Goal: Information Seeking & Learning: Compare options

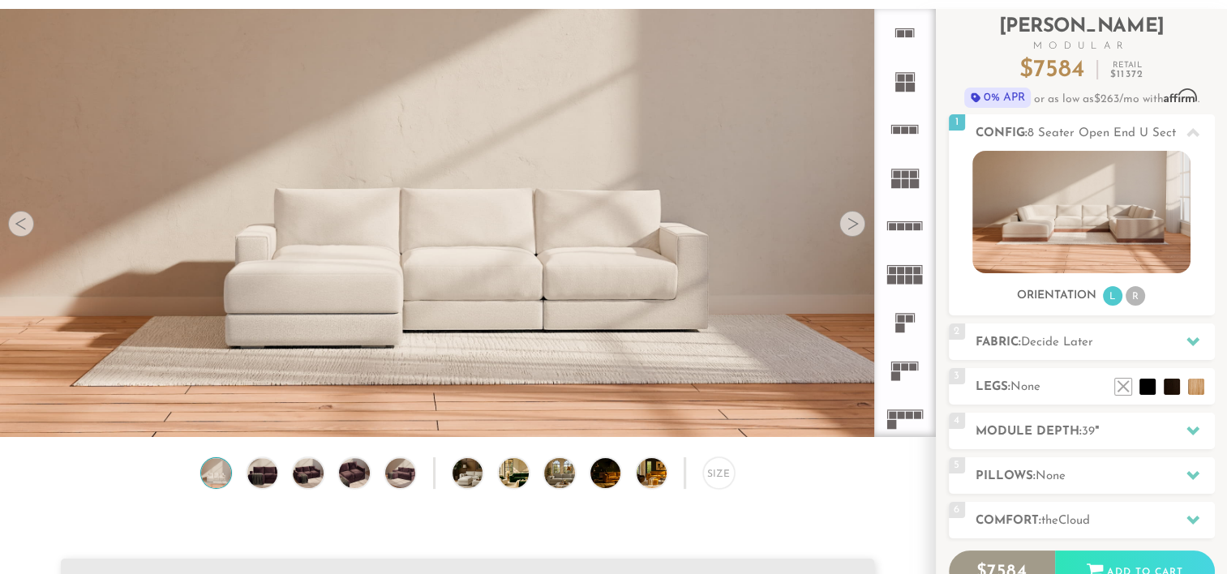
scroll to position [88, 0]
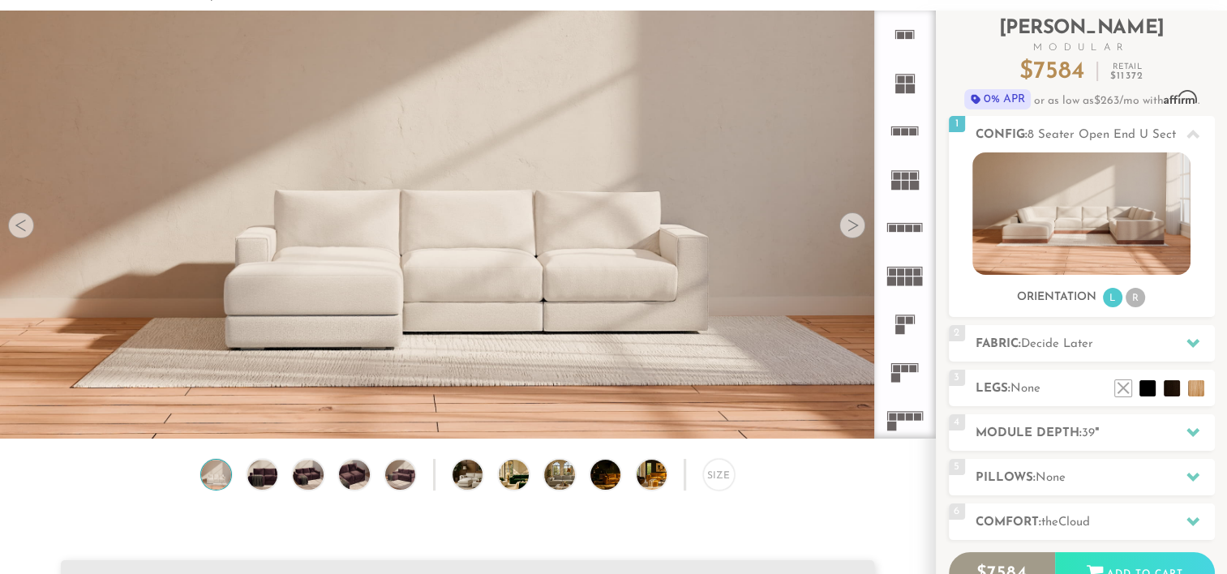
click at [857, 227] on div at bounding box center [852, 225] width 26 height 26
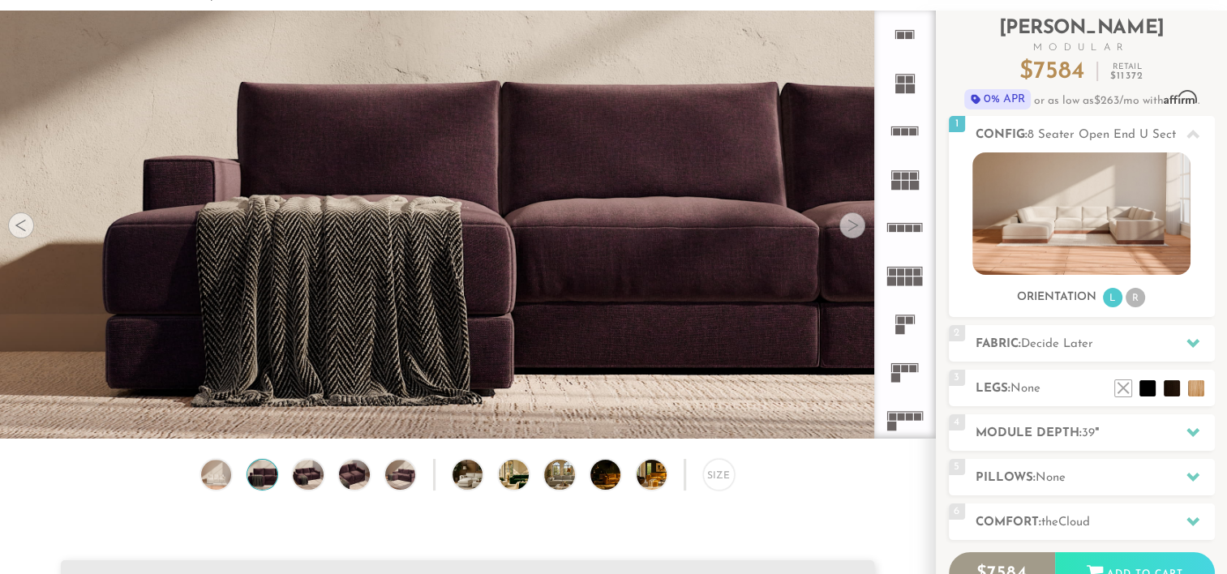
click at [857, 227] on div at bounding box center [852, 225] width 26 height 26
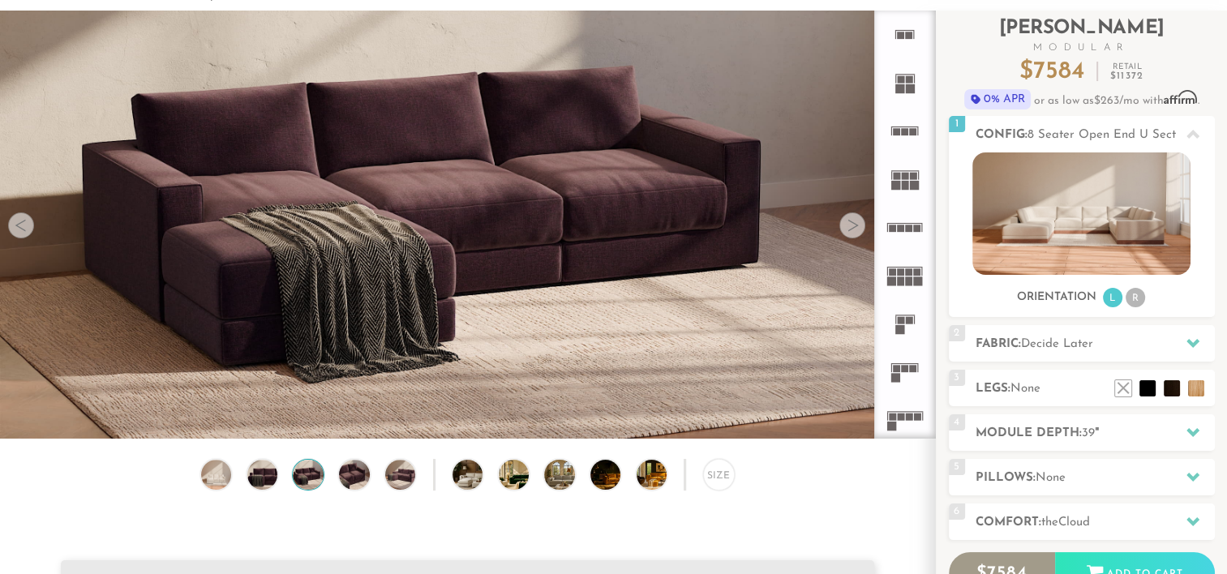
click at [857, 227] on div at bounding box center [852, 225] width 26 height 26
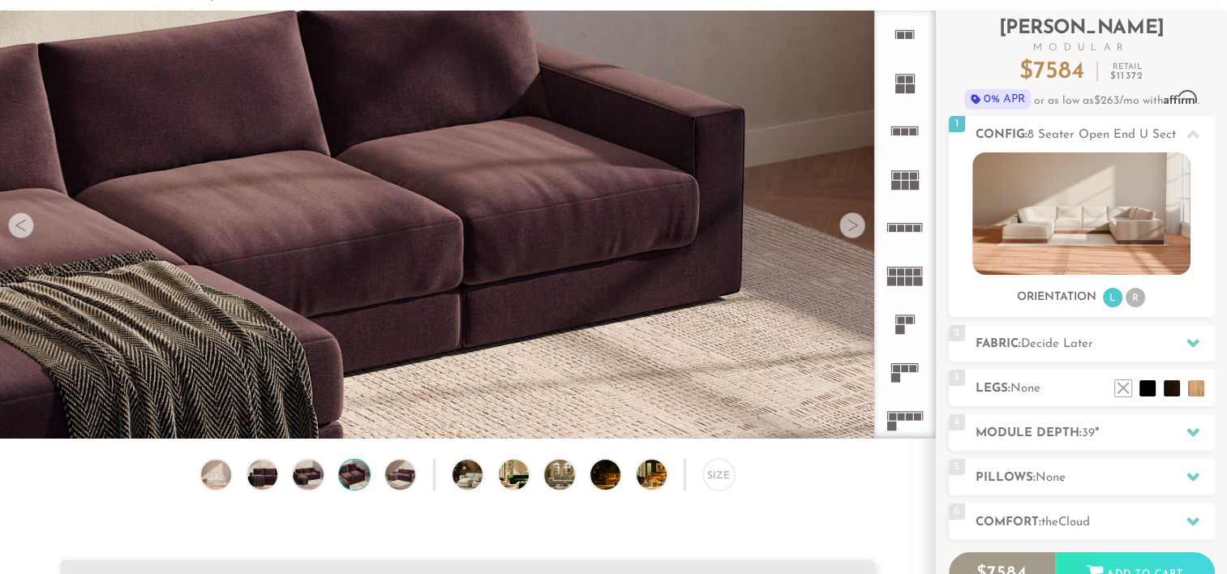
click at [857, 227] on div at bounding box center [852, 225] width 26 height 26
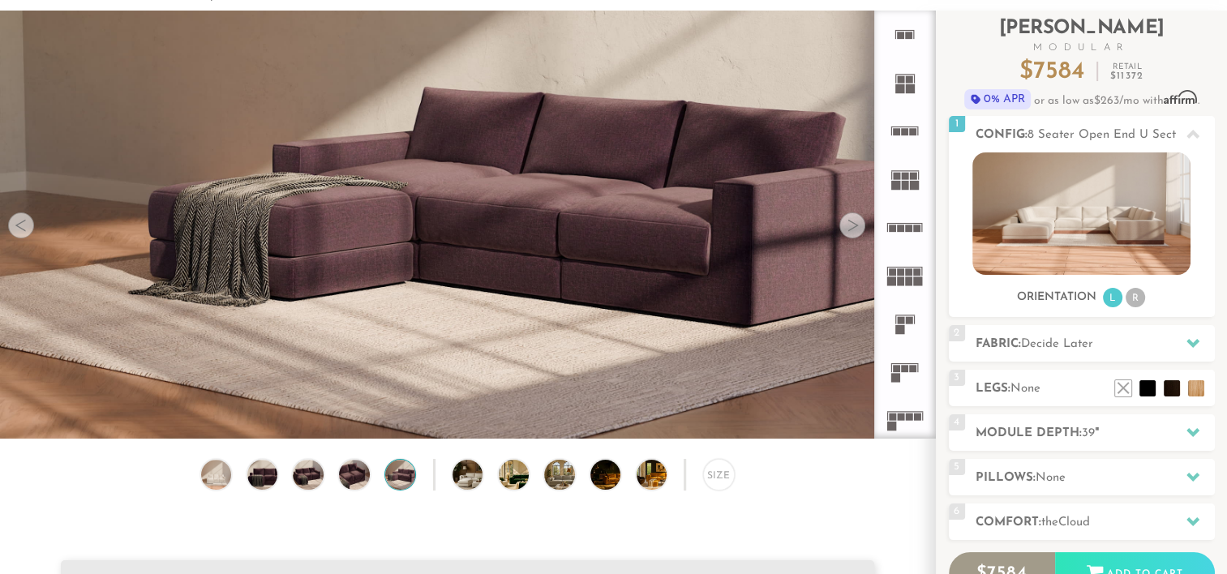
click at [857, 227] on div at bounding box center [852, 225] width 26 height 26
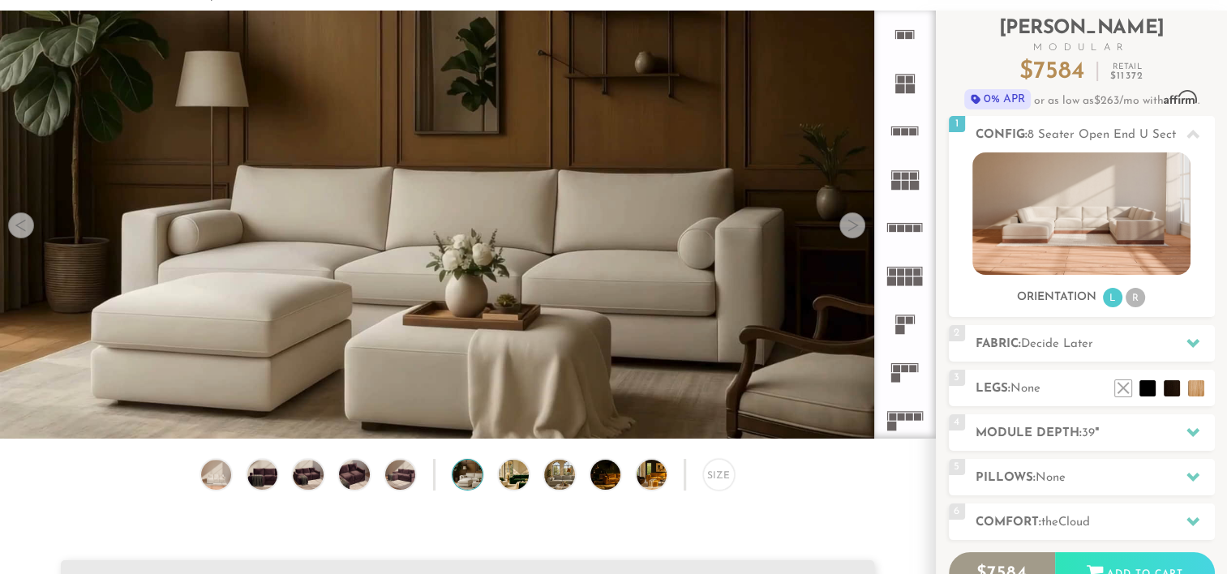
click at [857, 227] on div at bounding box center [852, 225] width 26 height 26
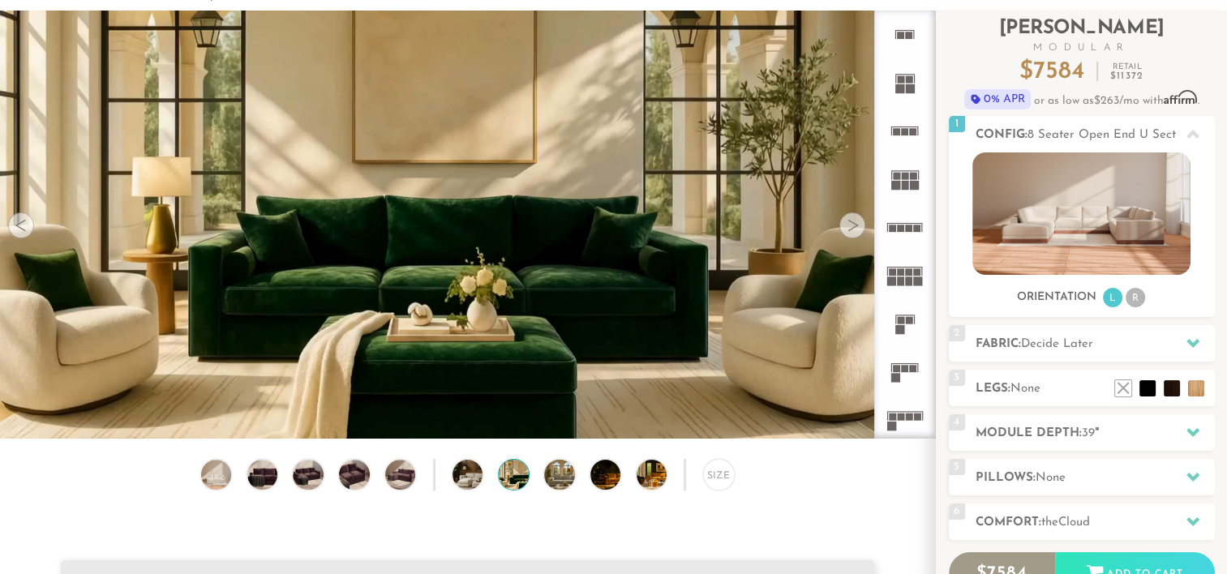
click at [857, 227] on div at bounding box center [852, 225] width 26 height 26
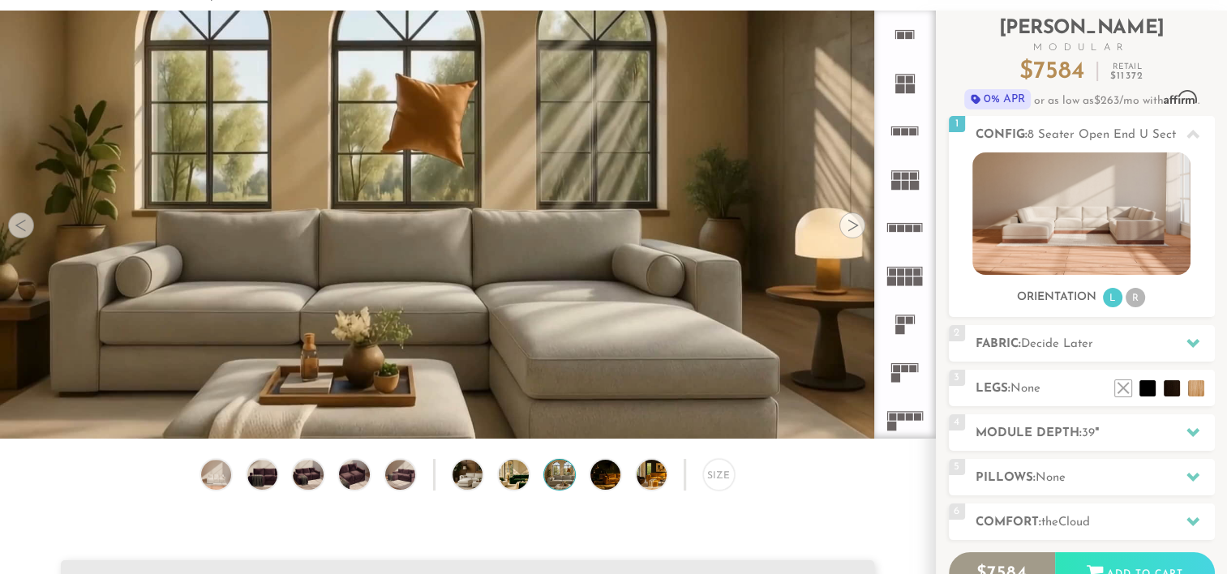
click at [857, 227] on div at bounding box center [852, 225] width 26 height 26
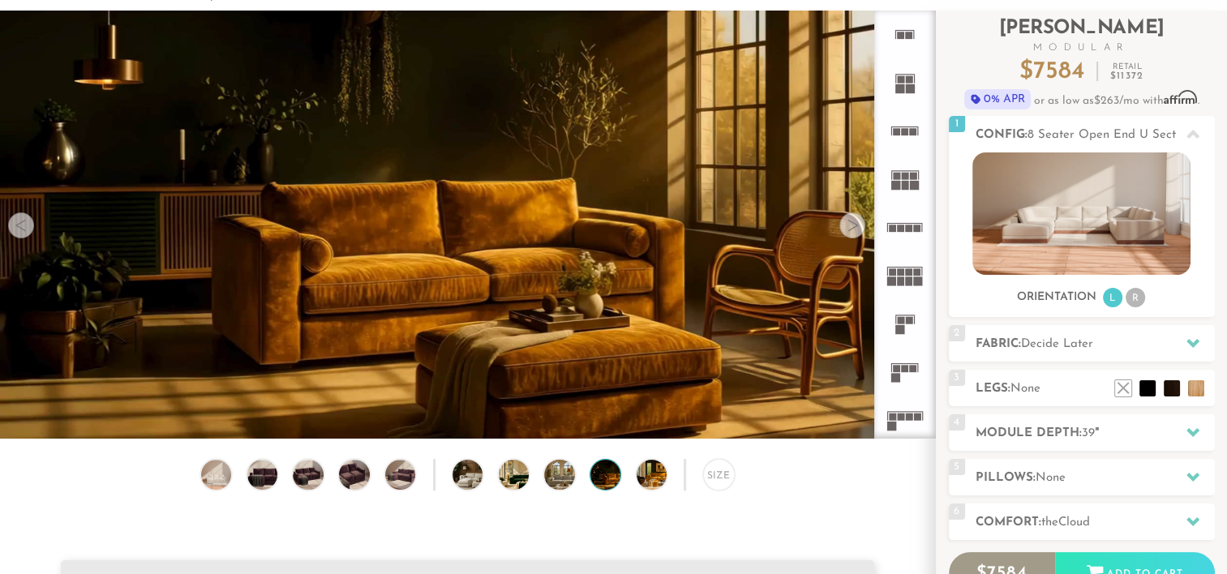
click at [857, 227] on div at bounding box center [852, 225] width 26 height 26
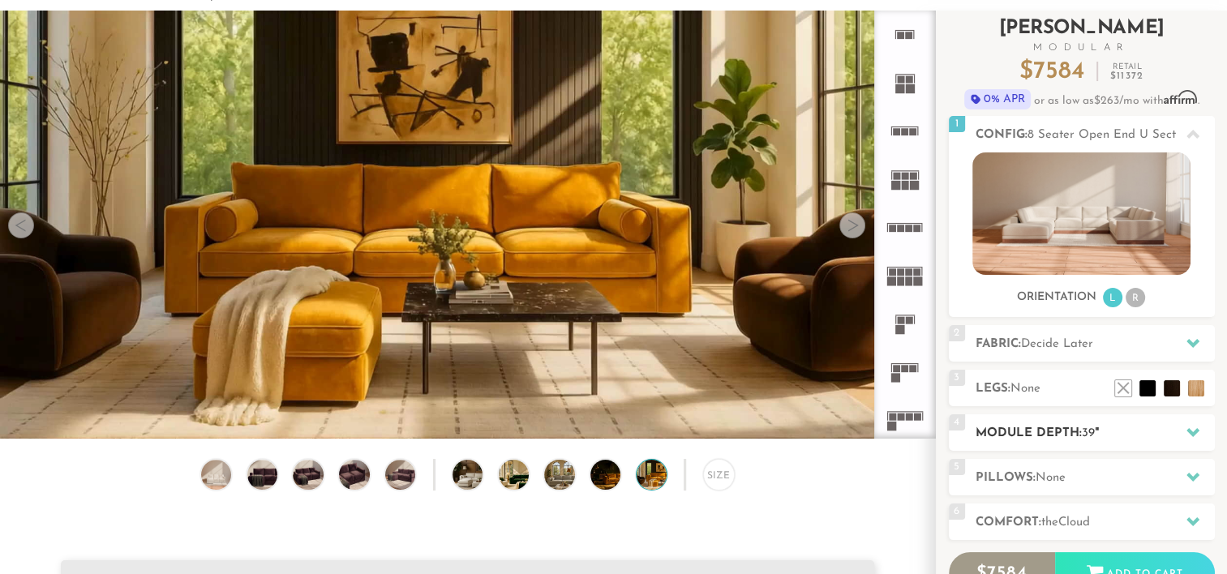
click at [1049, 435] on h2 "Module Depth: 39 "" at bounding box center [1095, 433] width 239 height 19
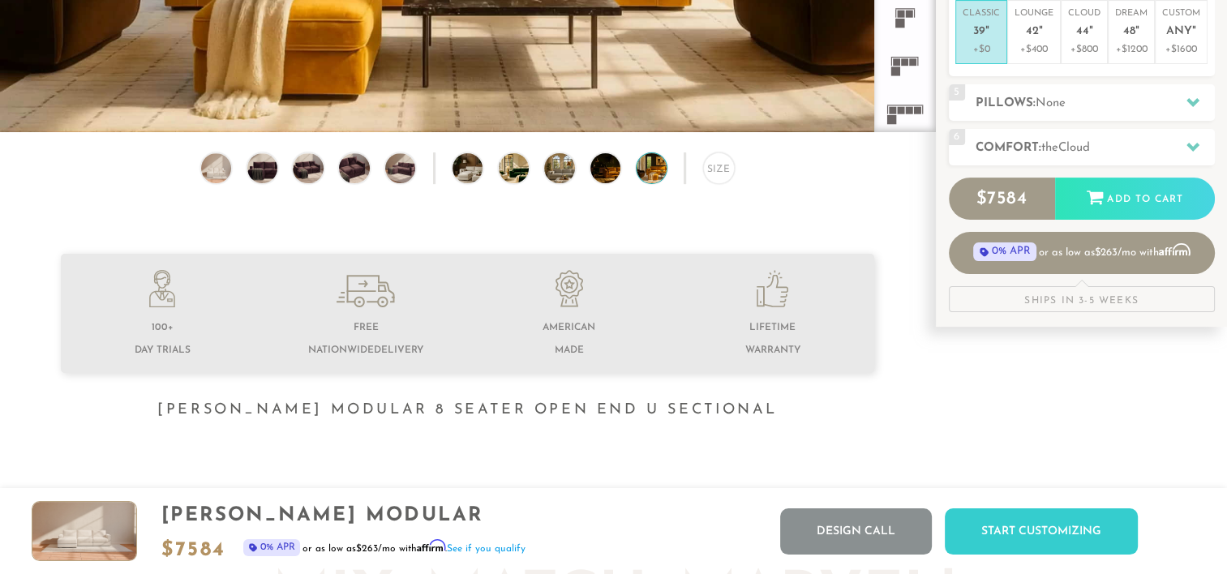
scroll to position [0, 0]
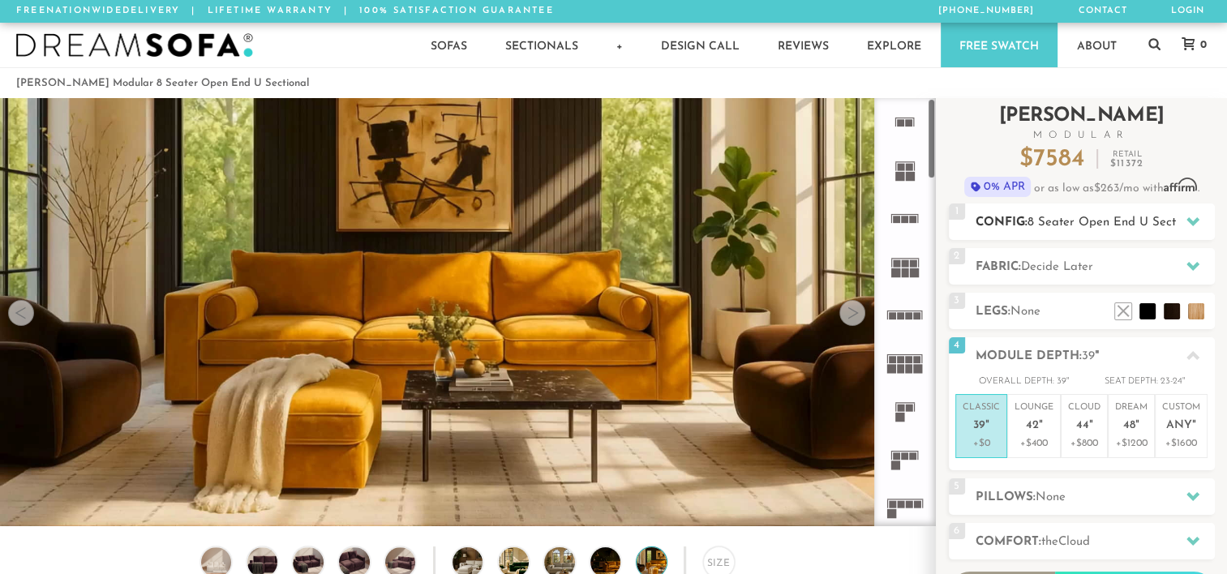
click at [1053, 221] on span "8 Seater Open End U Sectional" at bounding box center [1114, 223] width 175 height 12
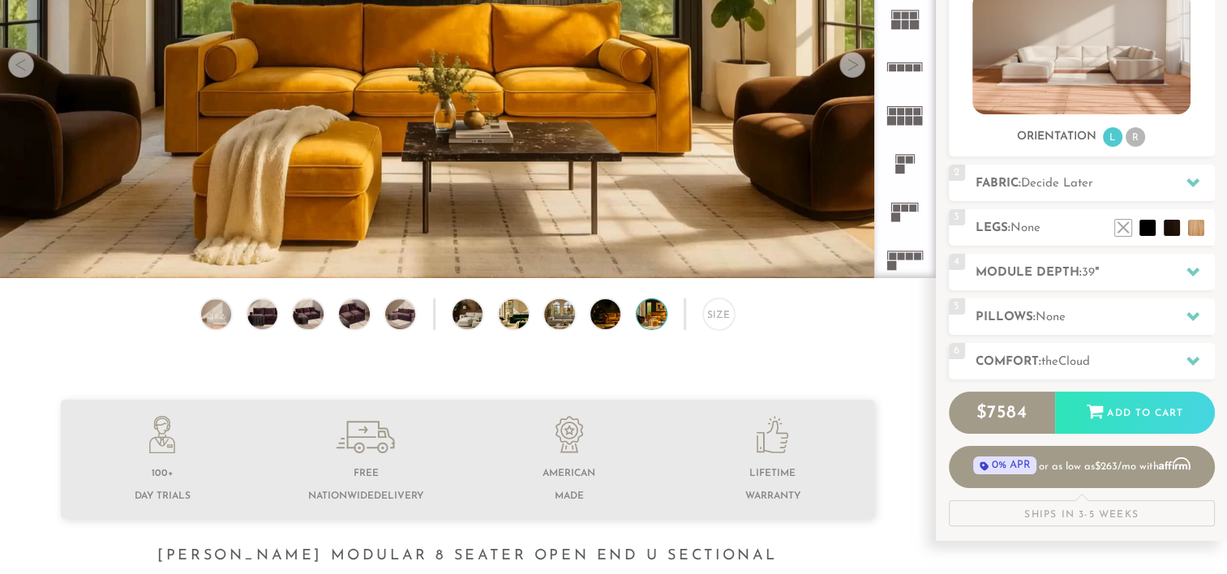
scroll to position [249, 0]
click at [1069, 270] on h2 "Module Depth: 39 "" at bounding box center [1095, 272] width 239 height 19
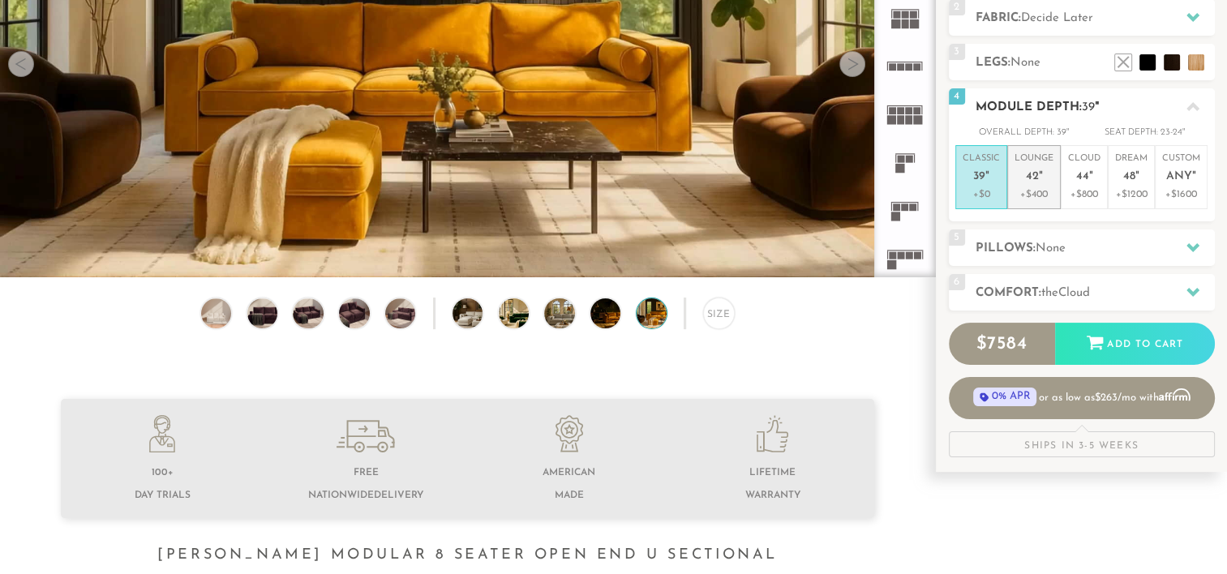
click at [1040, 184] on p "Lounge 42 "" at bounding box center [1033, 169] width 39 height 35
click at [1081, 108] on h2 "Module Depth: 42 "" at bounding box center [1095, 107] width 239 height 19
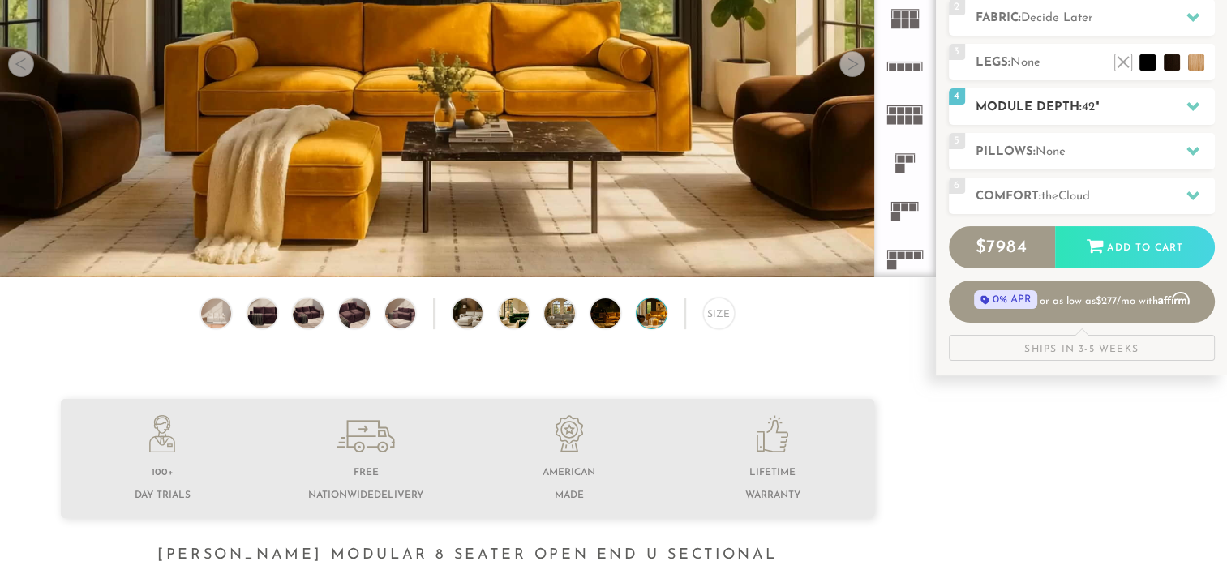
click at [1081, 108] on h2 "Module Depth: 42 "" at bounding box center [1095, 107] width 239 height 19
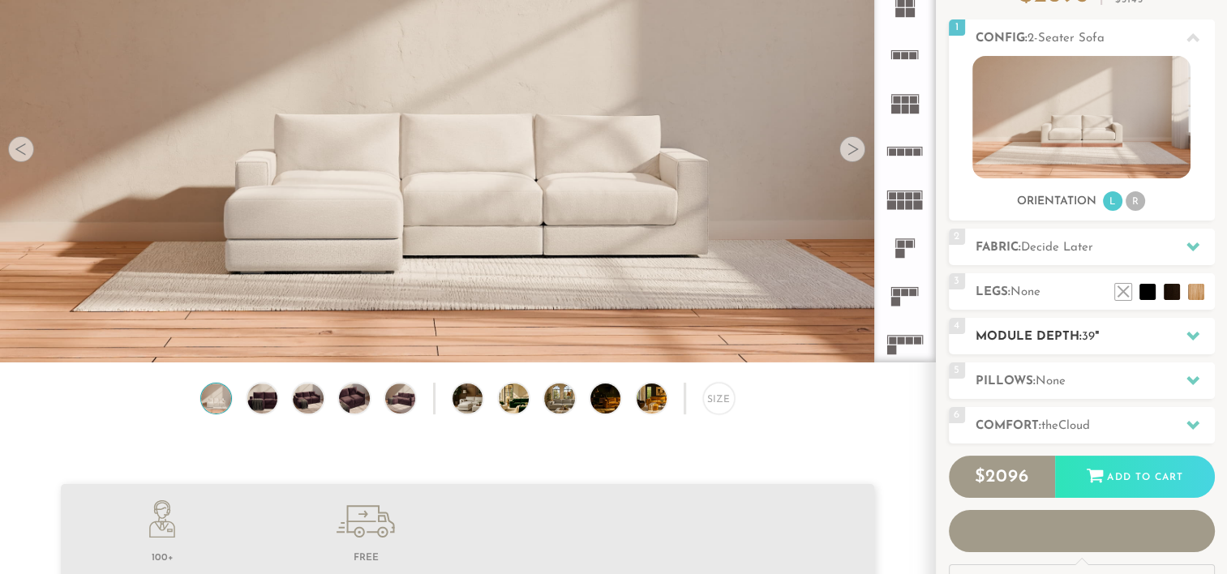
click at [1088, 337] on div "Introducing Landon Modular $ 2096 Retail $ 3143 $ 2096 Retail $ 3143 Orders Typ…" at bounding box center [1082, 262] width 266 height 656
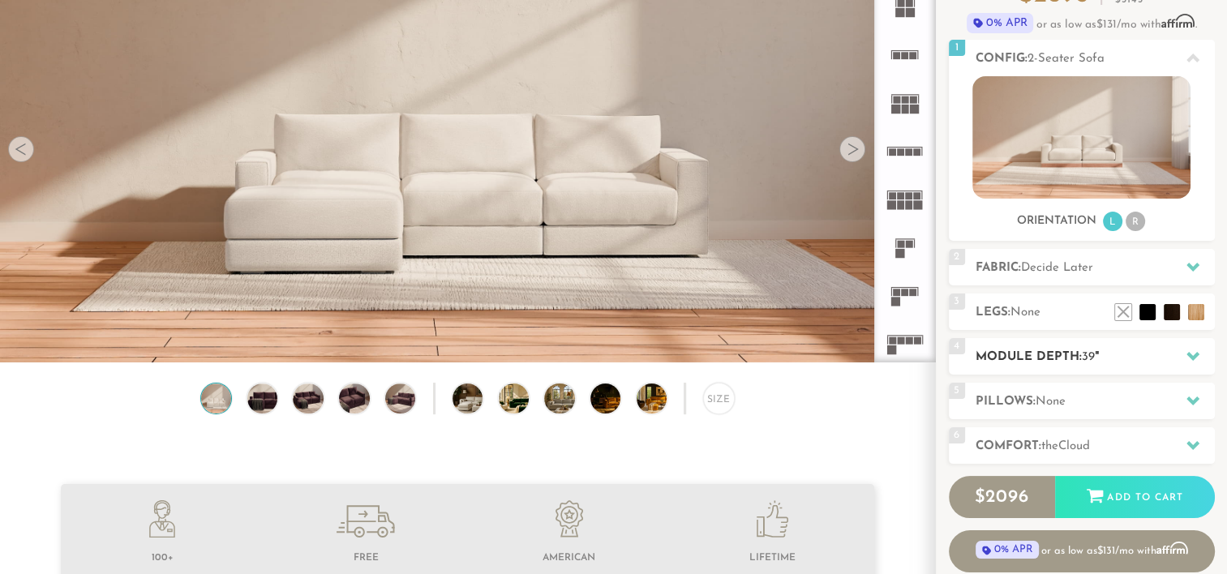
click at [1079, 355] on h2 "Module Depth: 39 "" at bounding box center [1095, 357] width 239 height 19
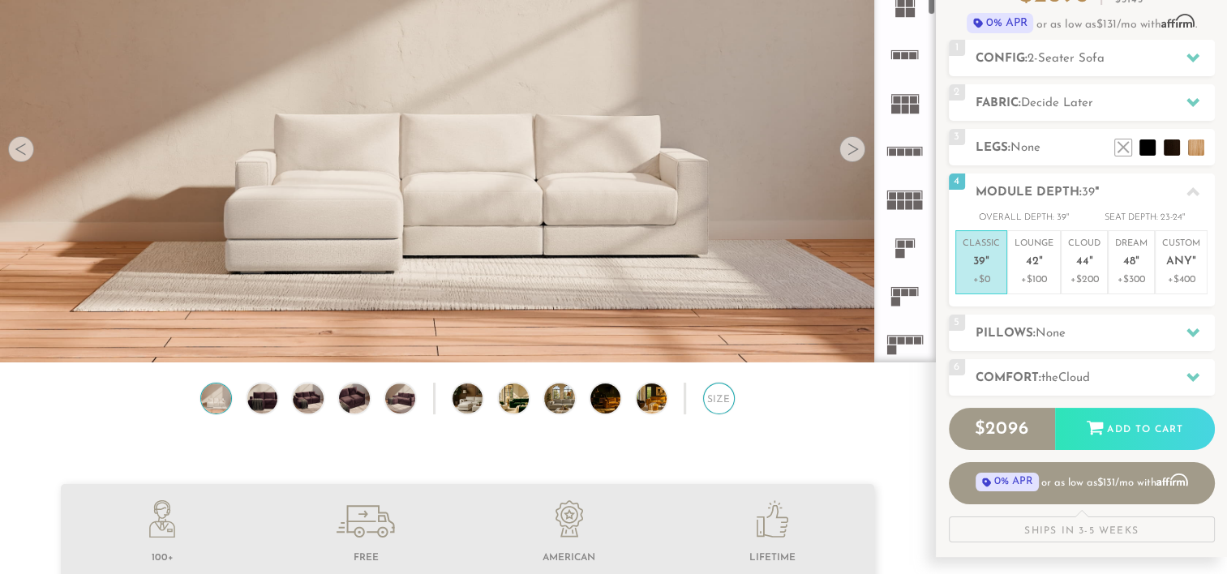
click at [724, 413] on div "Size" at bounding box center [719, 399] width 32 height 32
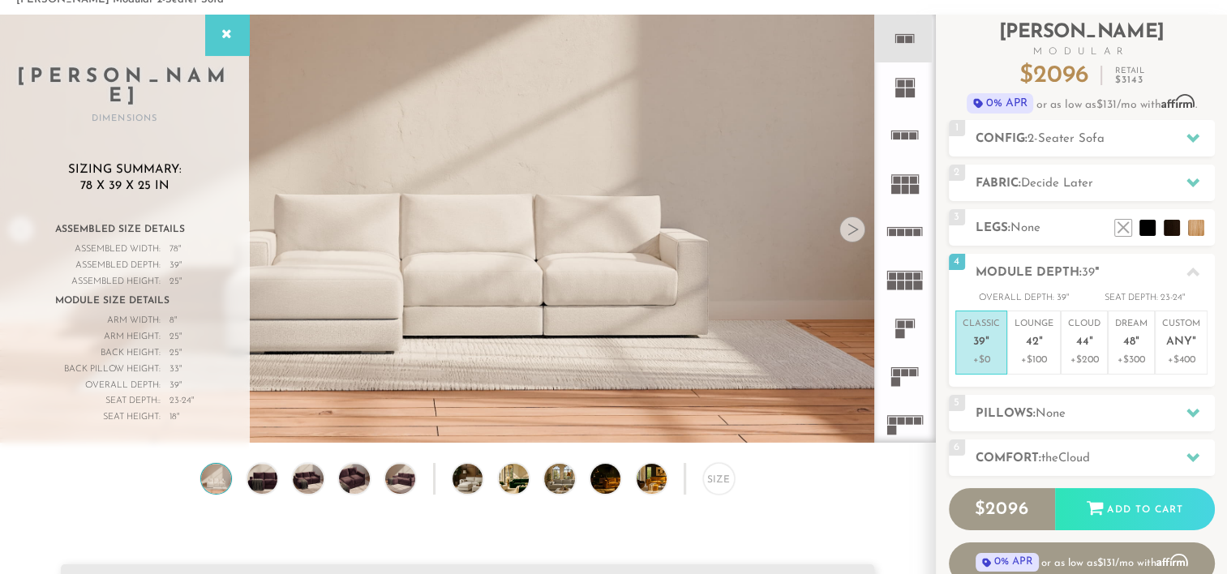
scroll to position [83, 0]
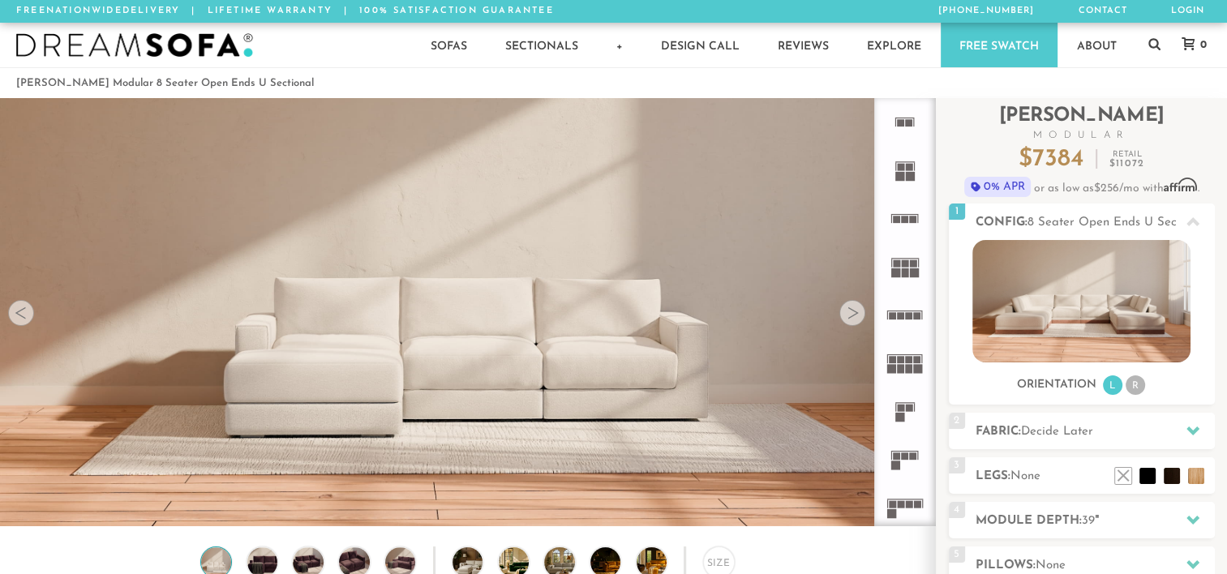
scroll to position [18019, 1214]
click at [1083, 295] on img at bounding box center [1081, 301] width 218 height 122
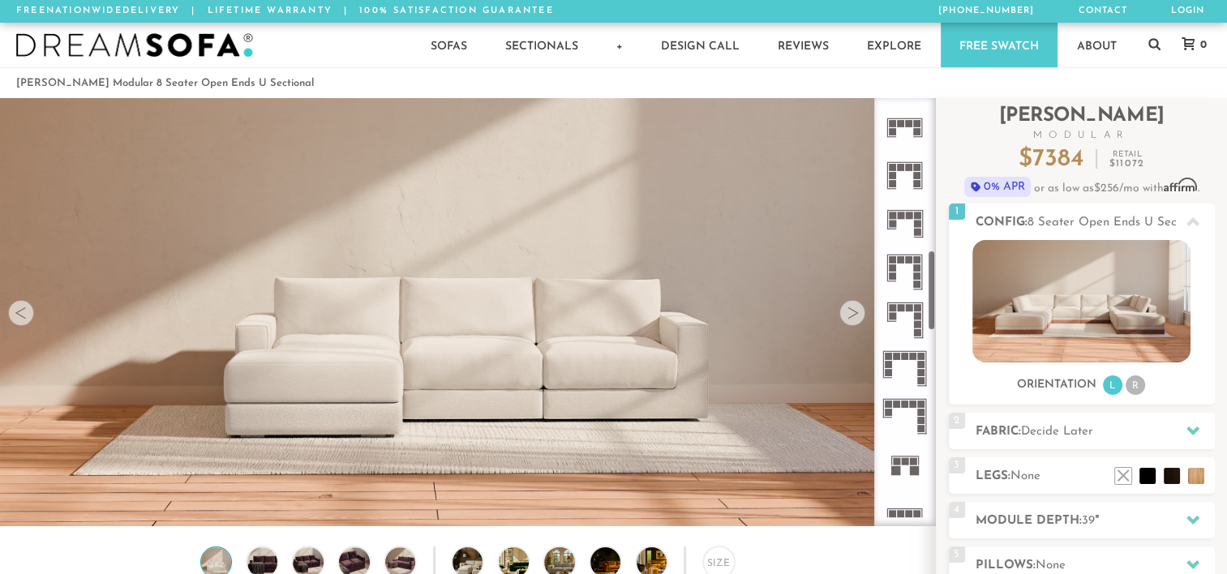
scroll to position [817, 0]
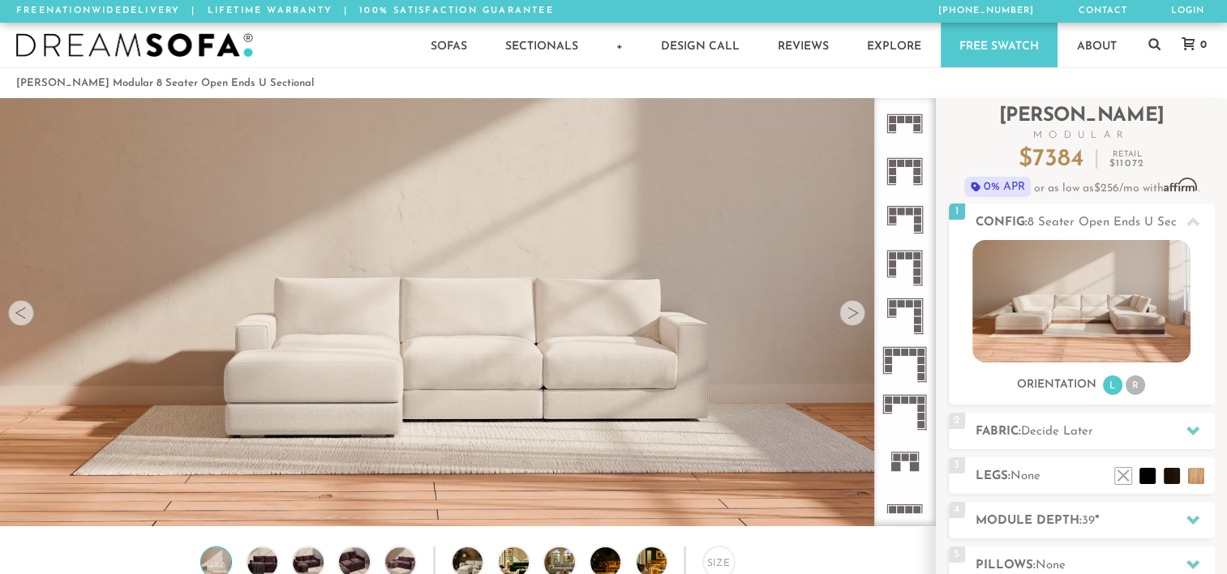
click at [907, 169] on icon at bounding box center [905, 172] width 48 height 48
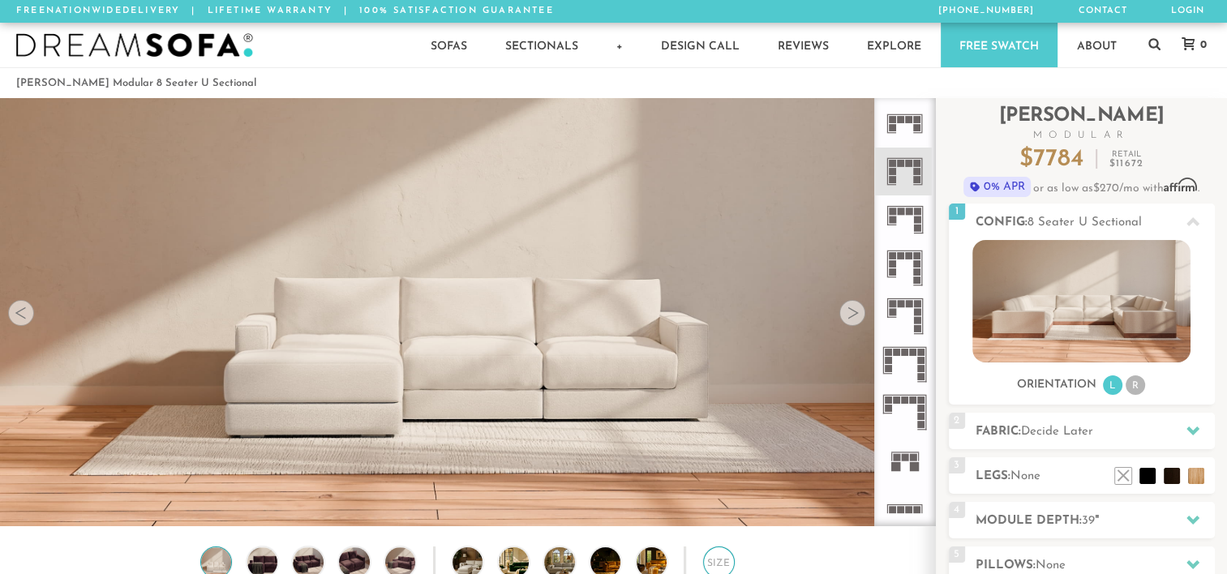
click at [718, 560] on div "Size" at bounding box center [719, 563] width 32 height 32
